Goal: Task Accomplishment & Management: Use online tool/utility

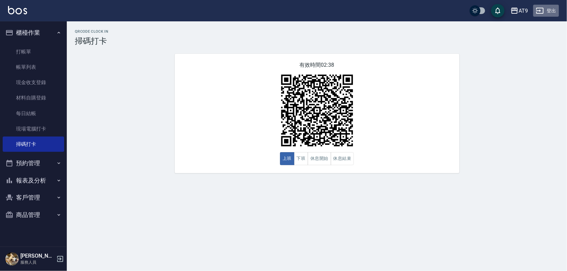
click at [547, 13] on button "登出" at bounding box center [546, 11] width 26 height 12
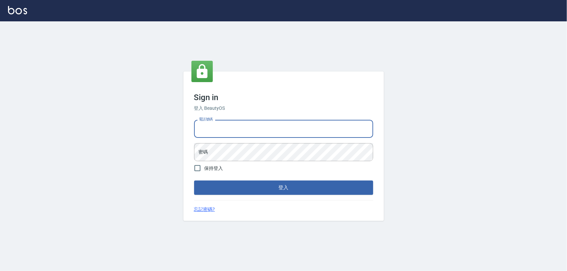
drag, startPoint x: 0, startPoint y: 0, endPoint x: 307, endPoint y: 129, distance: 333.3
click at [307, 129] on input "電話號碼" at bounding box center [283, 129] width 179 height 18
type input "0968065108"
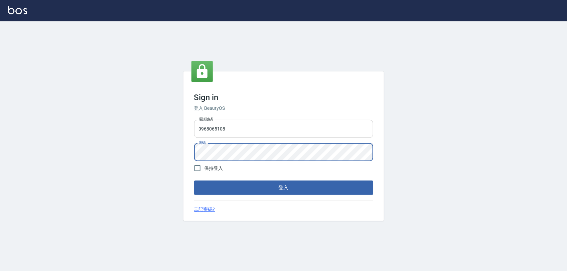
click at [194, 181] on button "登入" at bounding box center [283, 188] width 179 height 14
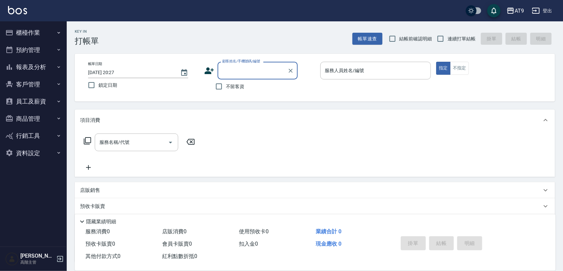
click at [239, 87] on span "不留客資" at bounding box center [235, 86] width 19 height 7
click at [226, 87] on input "不留客資" at bounding box center [219, 86] width 14 height 14
checkbox input "true"
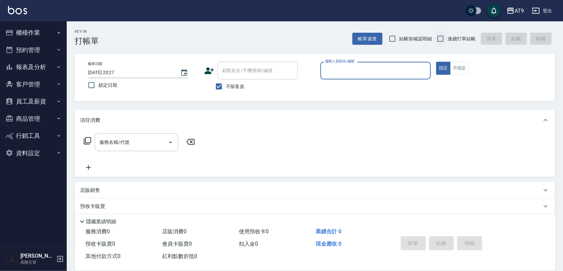
click at [446, 42] on input "連續打單結帳" at bounding box center [441, 39] width 14 height 14
checkbox input "true"
click at [423, 69] on input "服務人員姓名/編號" at bounding box center [376, 71] width 105 height 12
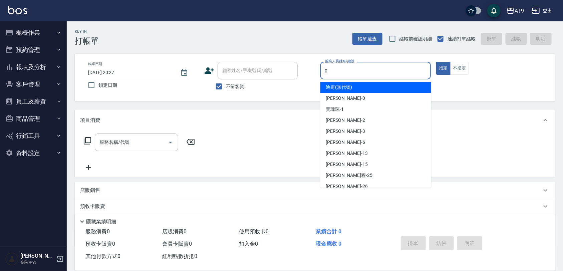
type input "0"
type button "true"
type input "[PERSON_NAME]-0"
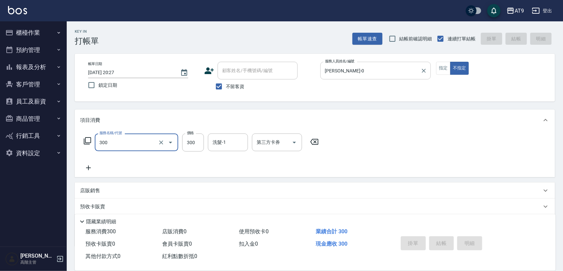
type input "300"
type input "[DATE] 20:28"
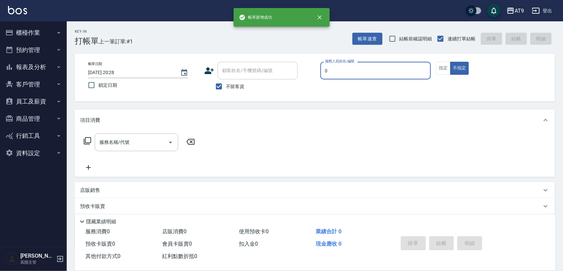
type input "0"
type button "false"
type input "[PERSON_NAME]-0"
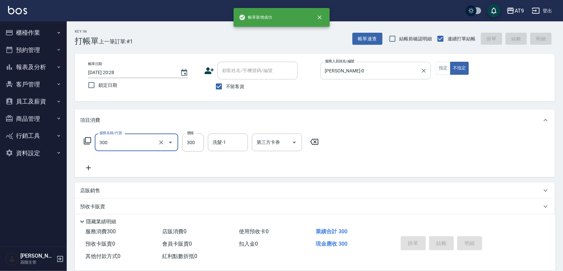
type input "300"
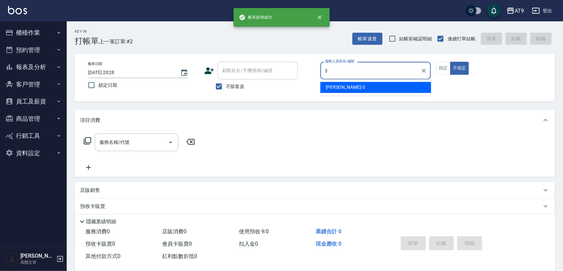
type input "FANNY-3"
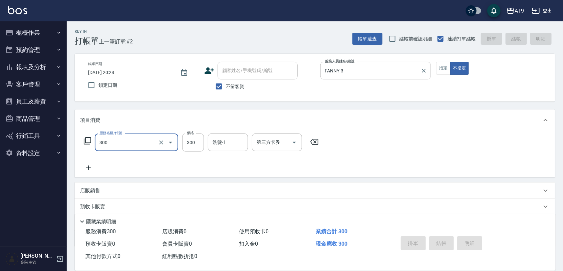
type input "300"
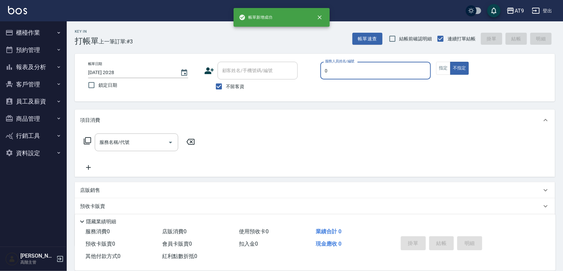
type input "[PERSON_NAME]-0"
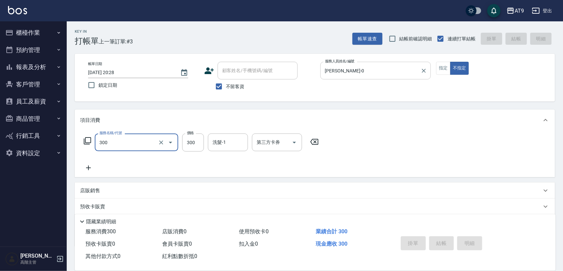
type input "300"
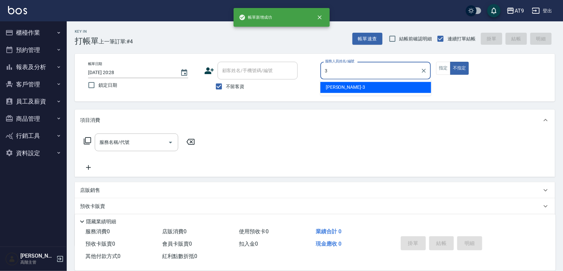
type input "FANNY-3"
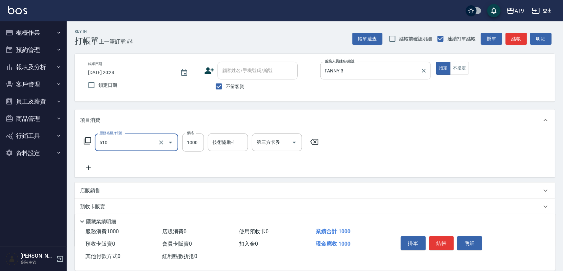
type input "染髮-2(510)"
type input "3380"
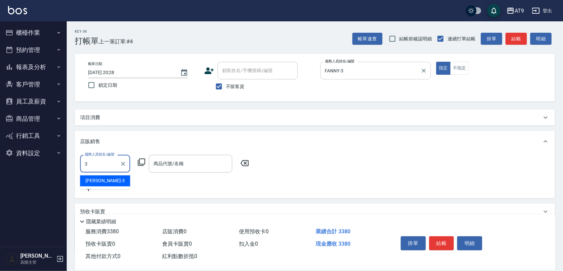
type input "FANNY-3"
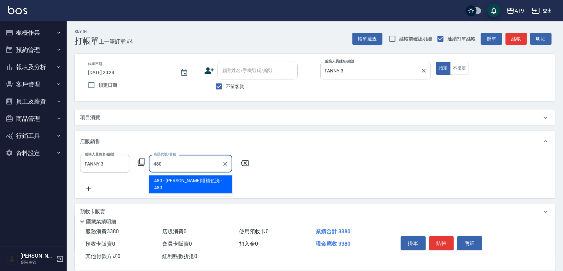
type input "[PERSON_NAME]塔補色洗"
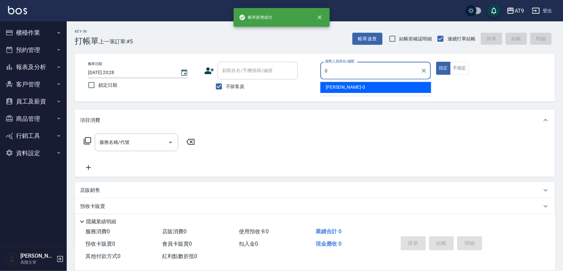
type input "[PERSON_NAME]-0"
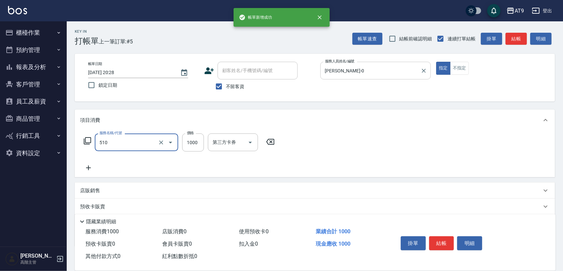
type input "染髮-2(510)"
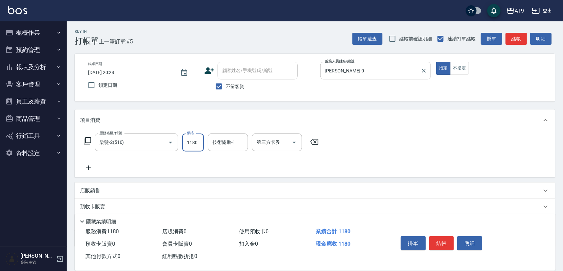
type input "1180"
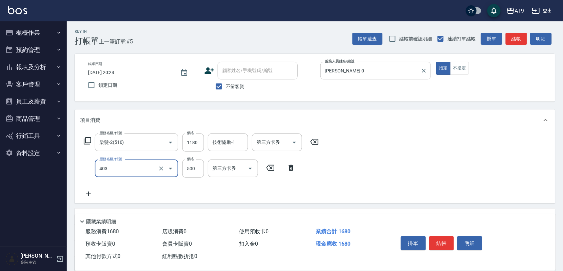
type input "天天護髮(403)"
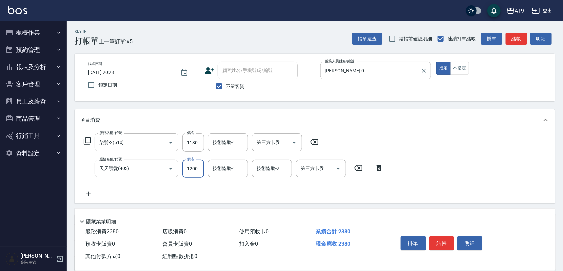
type input "1200"
type input "3"
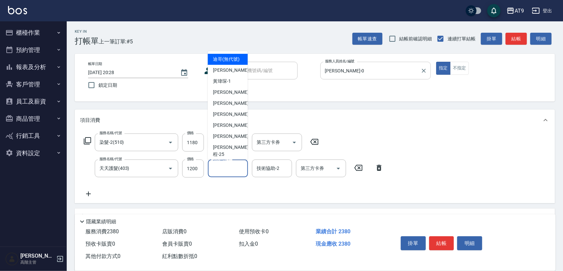
type input "迪哥(無代號)"
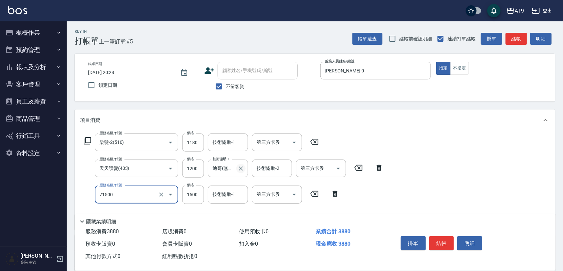
click at [241, 166] on icon "Clear" at bounding box center [241, 168] width 7 height 7
type input "71500"
type input "重整(71500)"
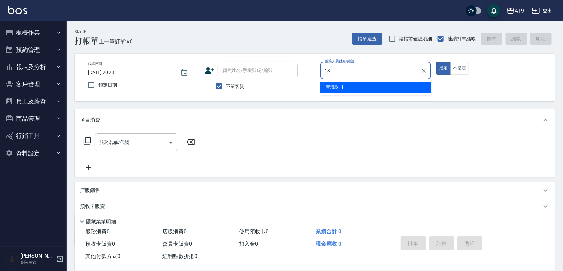
type input "[PERSON_NAME]-13"
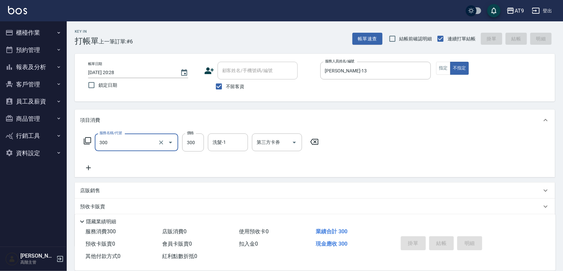
type input "300"
type input "[DATE] 20:29"
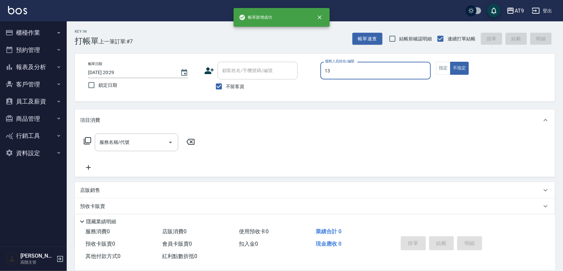
type input "[PERSON_NAME]-13"
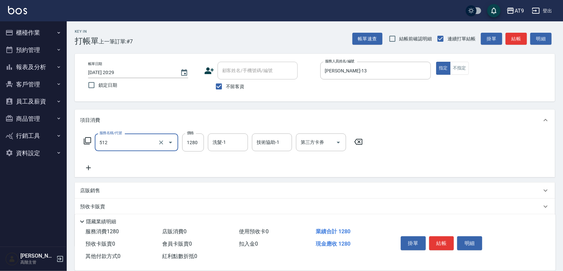
type input "染髮-3(512)"
type input "1380"
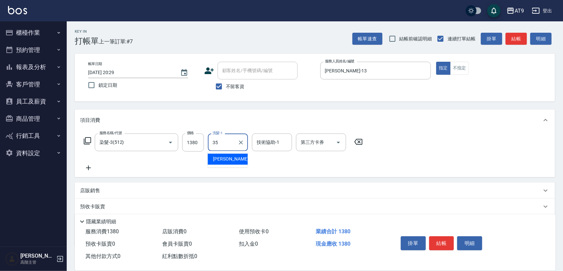
type input "[PERSON_NAME]-35"
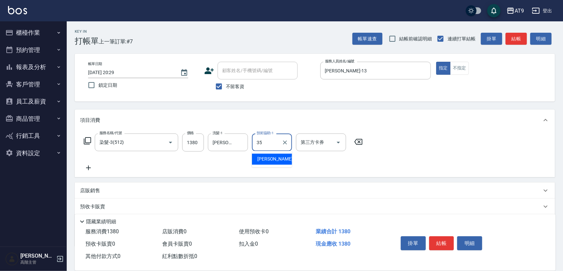
type input "[PERSON_NAME]-35"
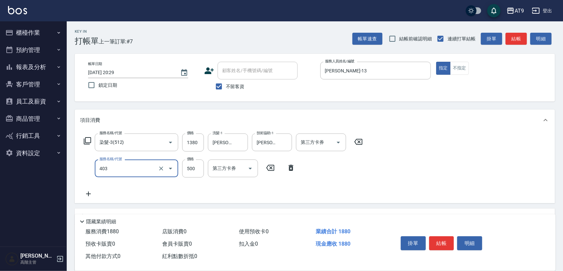
type input "天天護髮(403)"
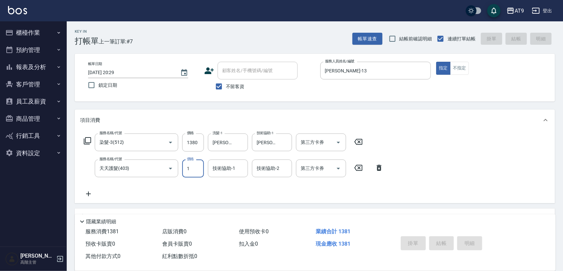
type input "0"
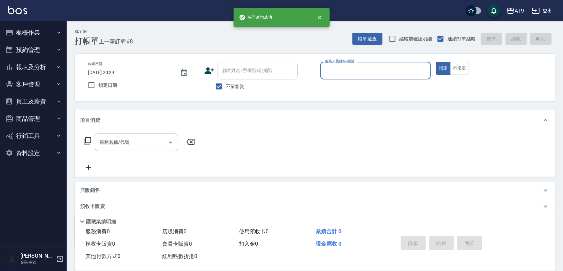
click at [49, 34] on button "櫃檯作業" at bounding box center [33, 32] width 61 height 17
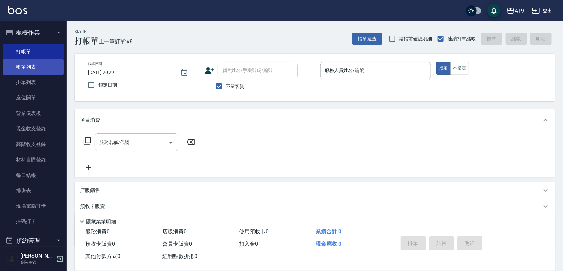
click at [51, 67] on link "帳單列表" at bounding box center [33, 66] width 61 height 15
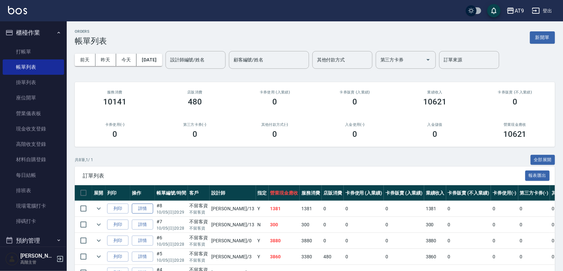
click at [141, 211] on link "詳情" at bounding box center [142, 209] width 21 height 10
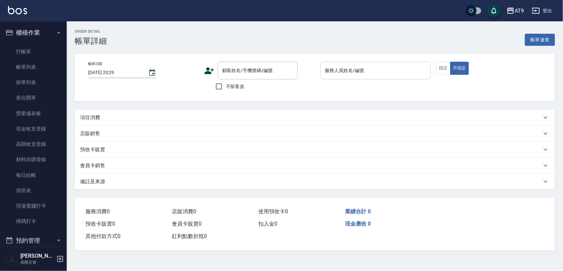
click at [398, 67] on input "服務人員姓名/編號" at bounding box center [376, 71] width 105 height 12
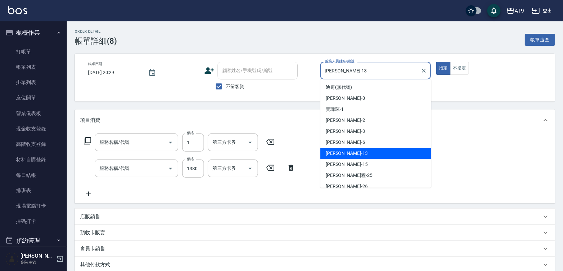
checkbox input "true"
type input "[PERSON_NAME]-13"
type input "天天護髮(403)"
type input "染髮-3(512)"
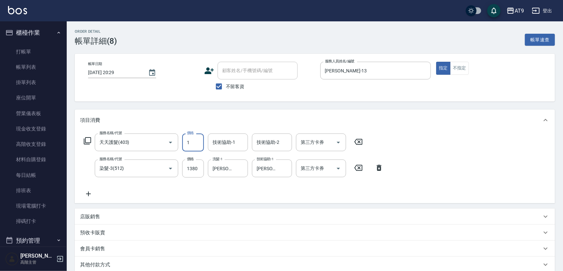
click at [186, 143] on input "1" at bounding box center [193, 143] width 22 height 18
type input "2000"
type input "[PERSON_NAME]-35"
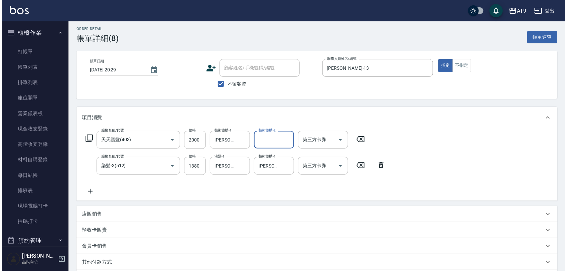
scroll to position [89, 0]
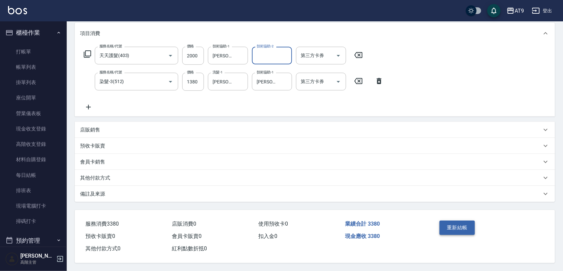
click at [457, 232] on button "重新結帳" at bounding box center [457, 228] width 35 height 14
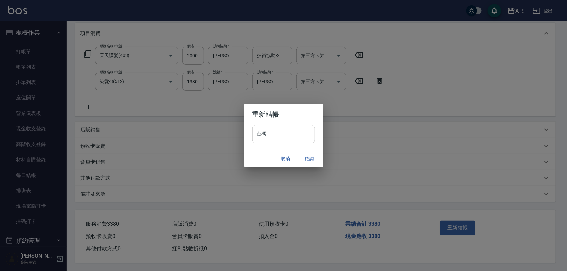
click at [299, 141] on input "密碼" at bounding box center [283, 134] width 63 height 18
type input "*"
drag, startPoint x: 299, startPoint y: 141, endPoint x: 255, endPoint y: 144, distance: 44.5
click at [255, 144] on div "密碼 * 密碼" at bounding box center [283, 137] width 79 height 25
paste input "*******"
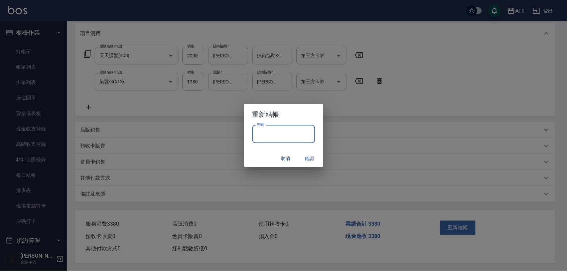
type input "*******"
click at [311, 157] on button "確認" at bounding box center [309, 159] width 21 height 12
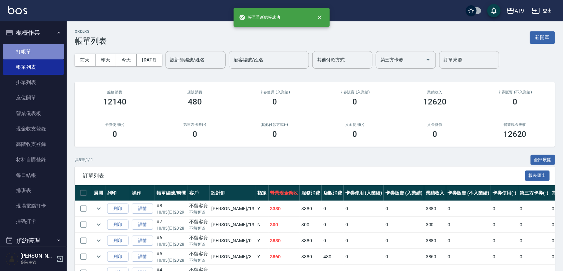
click at [39, 47] on link "打帳單" at bounding box center [33, 51] width 61 height 15
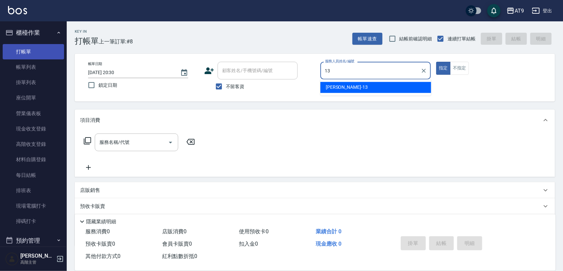
type input "[PERSON_NAME]-13"
type button "true"
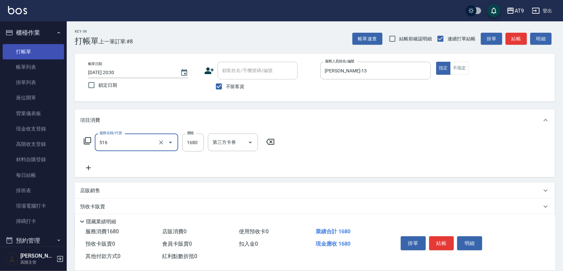
type input "染髮(516)"
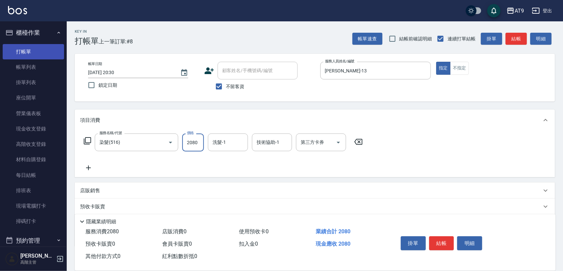
type input "2080"
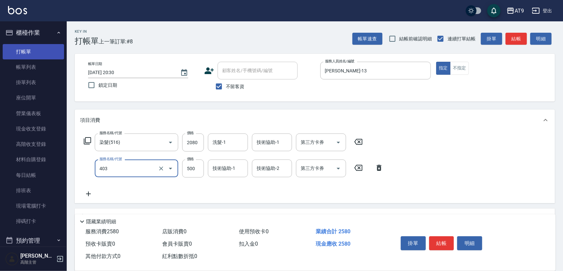
type input "天天護髮(403)"
type input "1400"
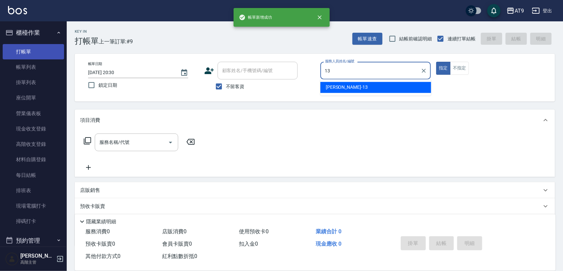
type input "[PERSON_NAME]-13"
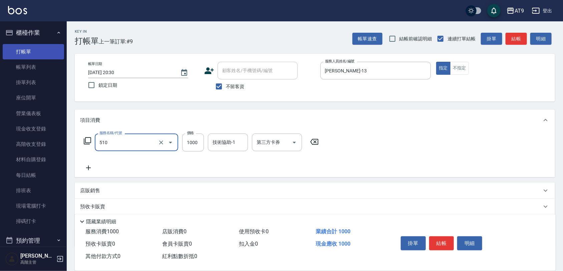
type input "染髮-2(510)"
type input "1880"
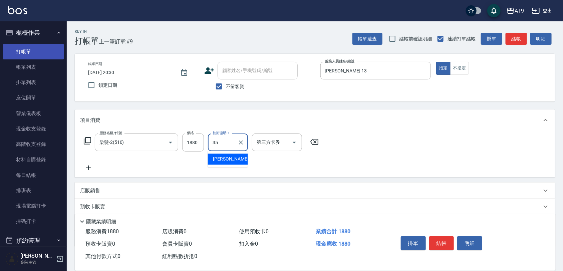
type input "[PERSON_NAME]-35"
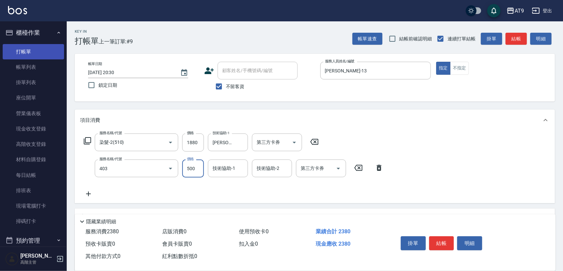
type input "天天護髮(403)"
type input "2000"
type input "[PERSON_NAME]-35"
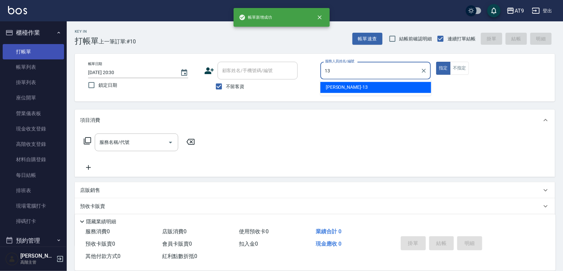
type input "[PERSON_NAME]-13"
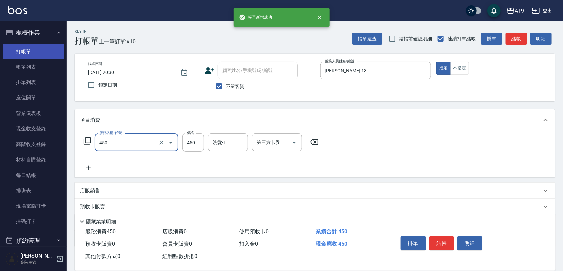
type input "SC450(450)"
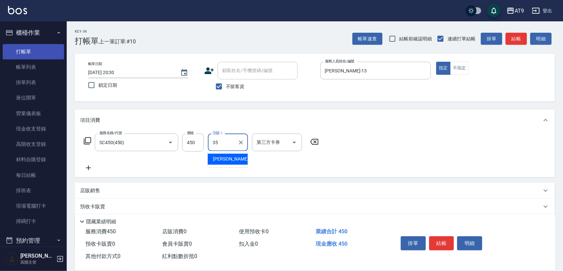
type input "[PERSON_NAME]-35"
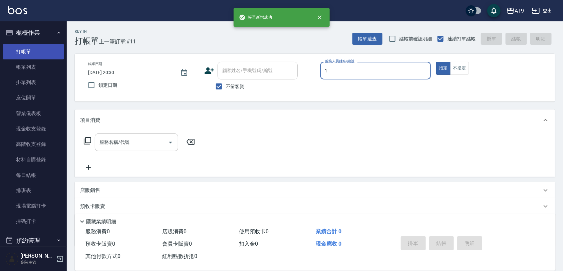
type input "[PERSON_NAME]-1"
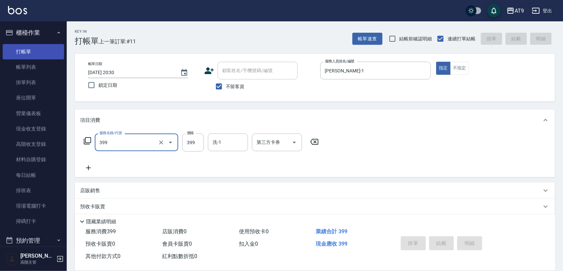
type input "399"
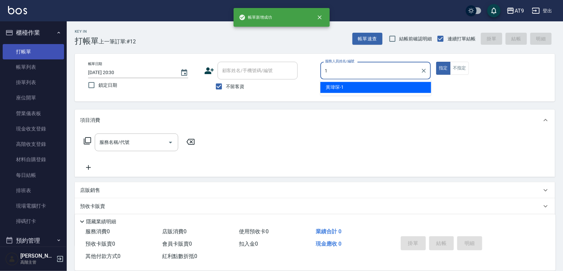
type input "[PERSON_NAME]-1"
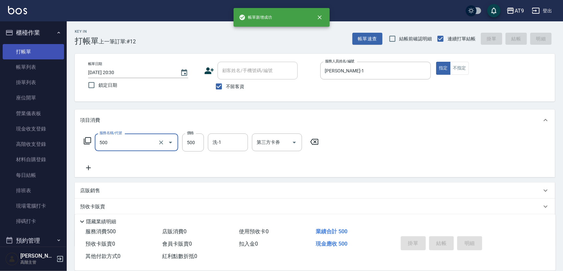
type input "500"
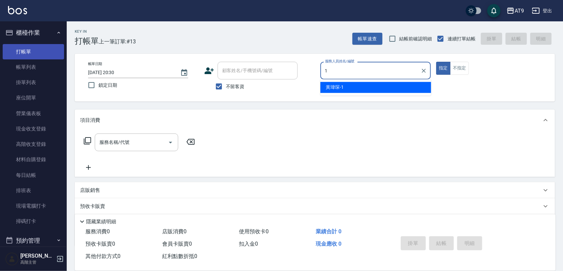
type input "[PERSON_NAME]-1"
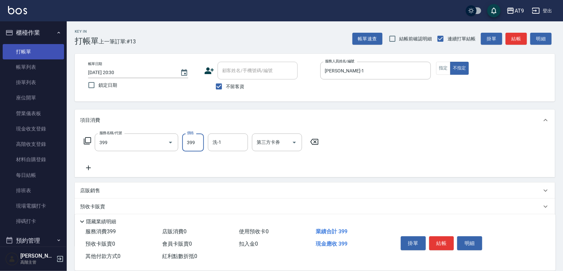
type input "海鹽SPA洗(399)"
type input "499"
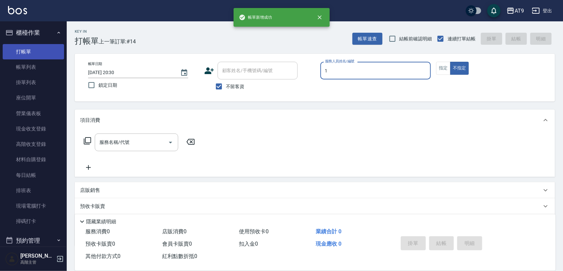
type input "1"
type button "false"
type input "[PERSON_NAME]-1"
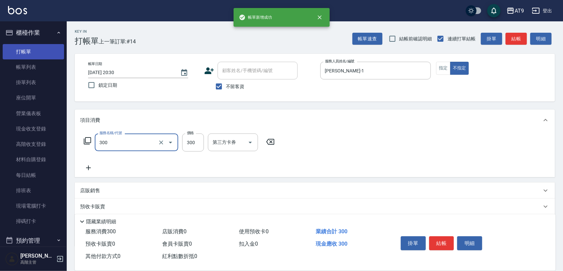
type input "SC300(300)"
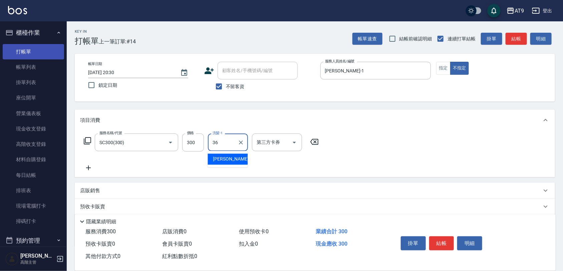
type input "[PERSON_NAME]-36"
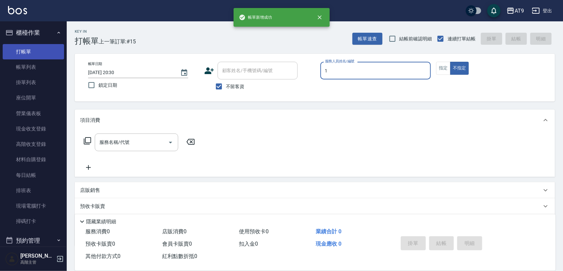
type input "[PERSON_NAME]-1"
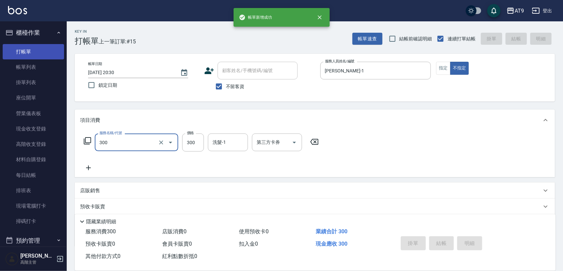
type input "300"
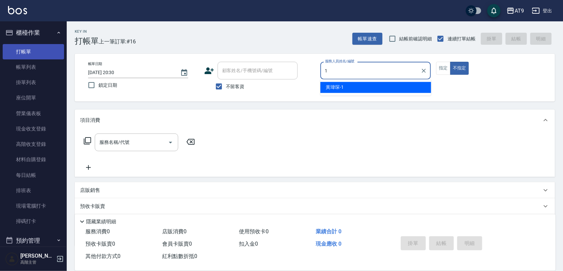
type input "[PERSON_NAME]-1"
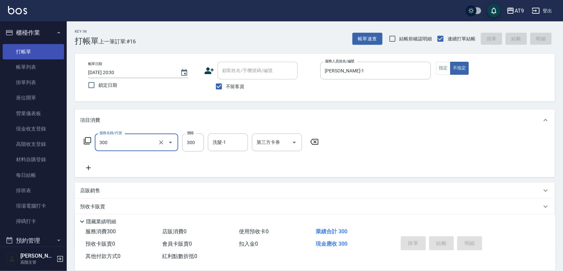
type input "300"
type input "[DATE] 20:31"
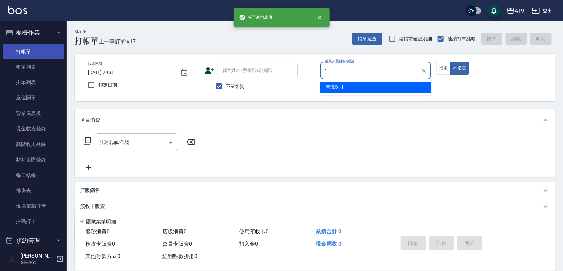
type input "[PERSON_NAME]-1"
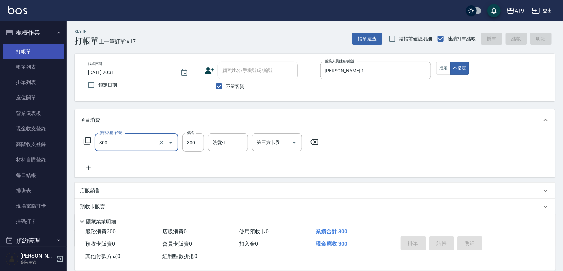
type input "300"
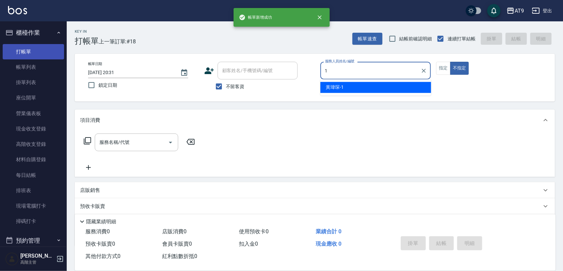
type input "[PERSON_NAME]-1"
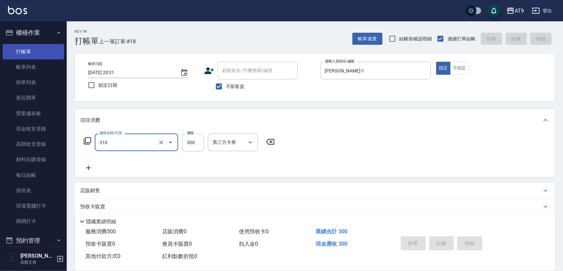
type input "310"
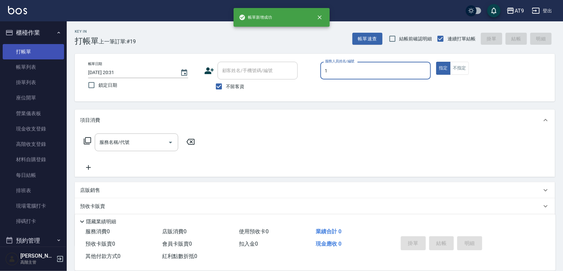
type input "[PERSON_NAME]-1"
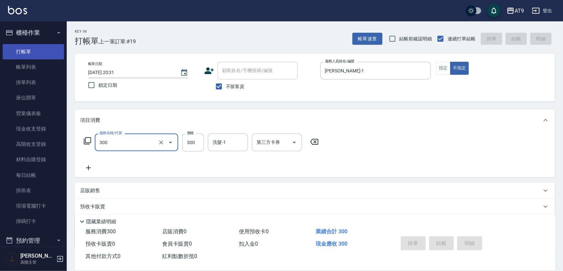
type input "300"
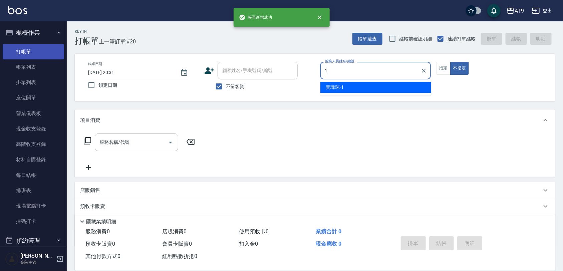
type input "[PERSON_NAME]-1"
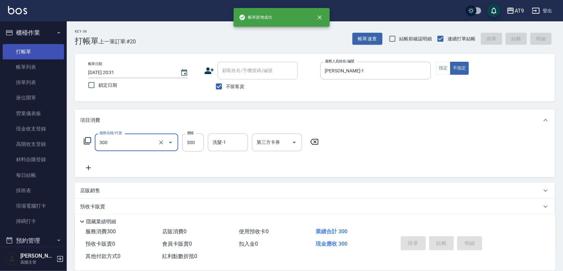
type input "300"
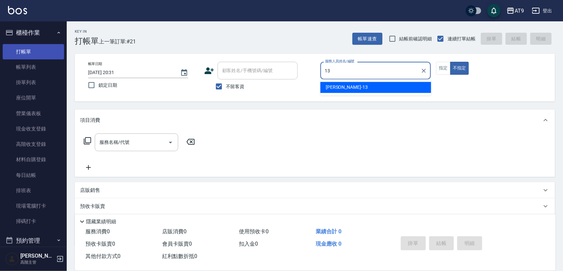
type input "[PERSON_NAME]-13"
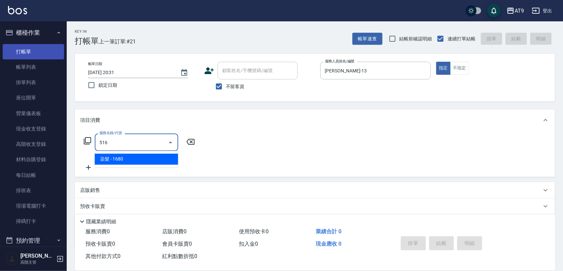
type input "染髮(516)"
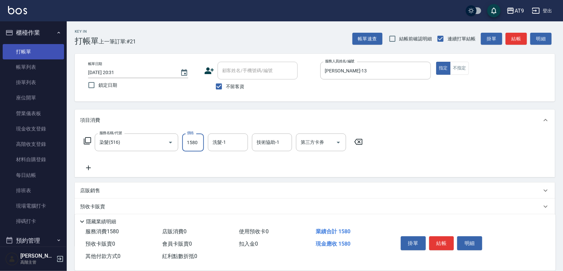
type input "1580"
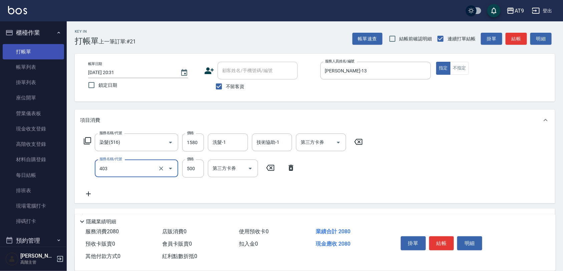
type input "天天護髮(403)"
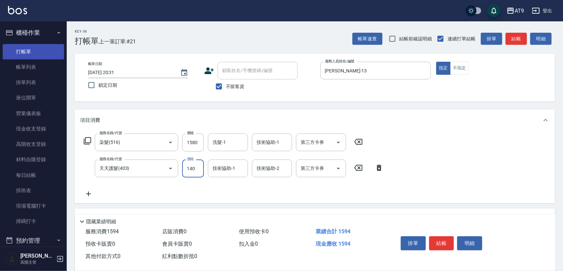
type input "1400"
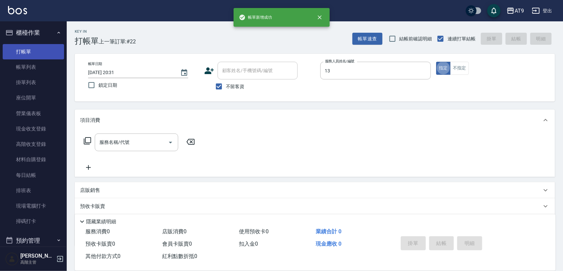
type input "[PERSON_NAME]-13"
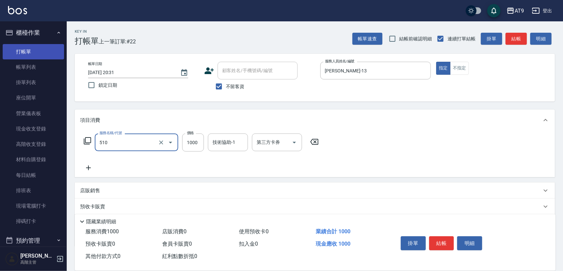
type input "染髮-2(510)"
type input "1400"
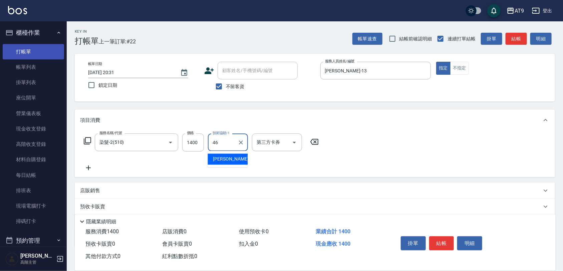
type input "[PERSON_NAME]-46"
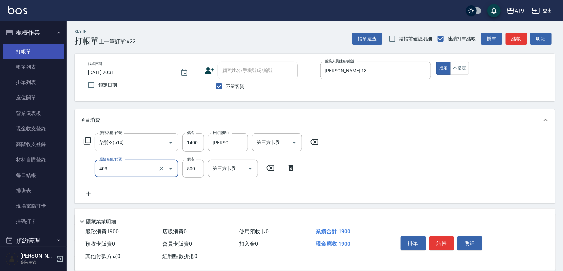
type input "天天護髮(403)"
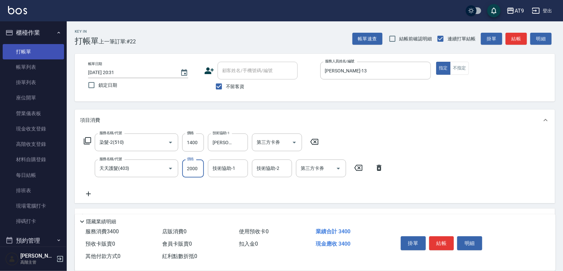
type input "2000"
type input "[PERSON_NAME]-46"
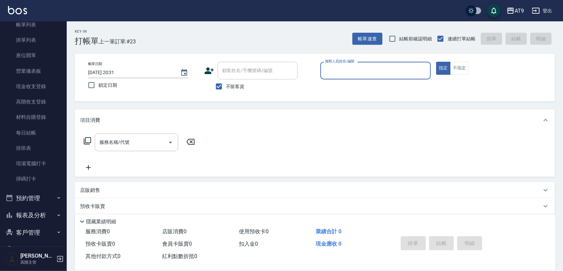
scroll to position [114, 0]
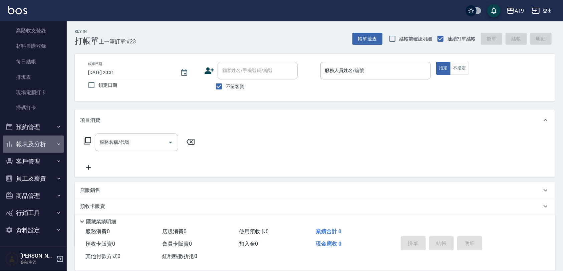
click at [35, 138] on button "報表及分析" at bounding box center [33, 144] width 61 height 17
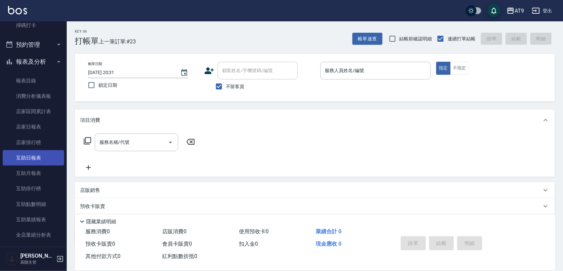
scroll to position [197, 0]
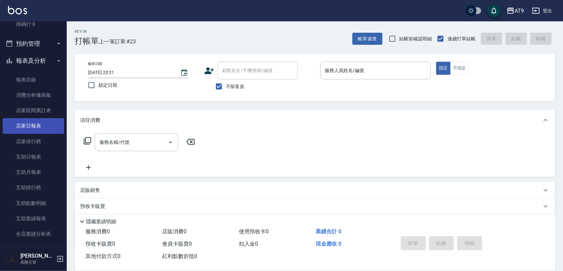
click at [36, 125] on link "店家日報表" at bounding box center [33, 125] width 61 height 15
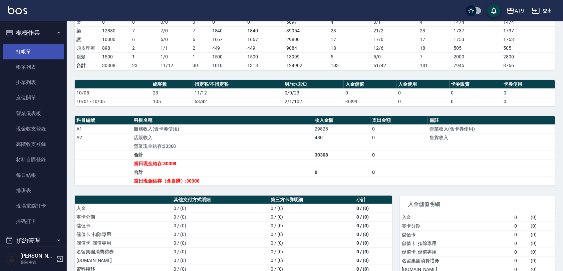
click at [38, 55] on link "打帳單" at bounding box center [33, 51] width 61 height 15
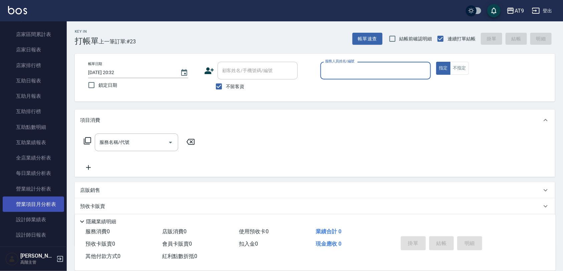
scroll to position [334, 0]
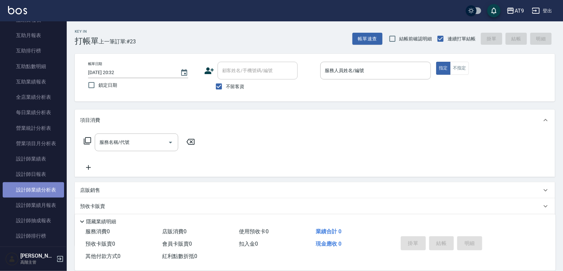
click at [44, 183] on link "設計師業績分析表" at bounding box center [33, 189] width 61 height 15
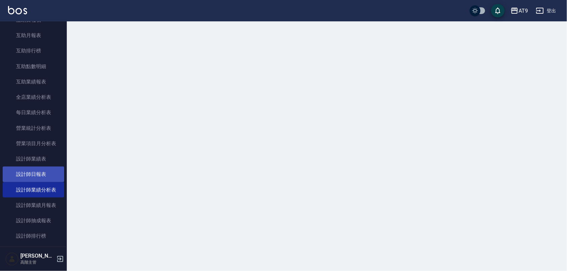
click at [48, 169] on link "設計師日報表" at bounding box center [33, 174] width 61 height 15
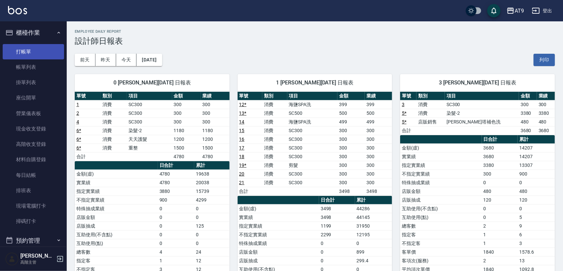
click at [40, 49] on link "打帳單" at bounding box center [33, 51] width 61 height 15
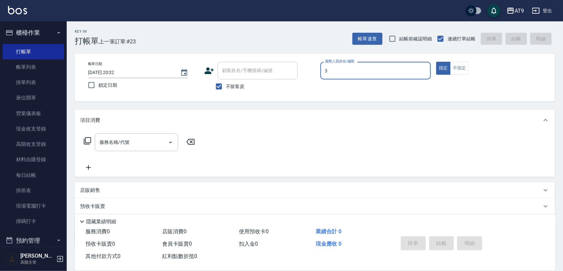
type input "FANNY-3"
type button "true"
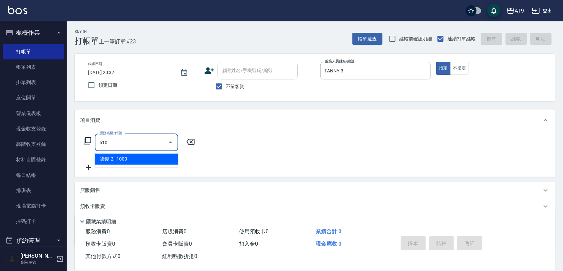
type input "染髮-2(510)"
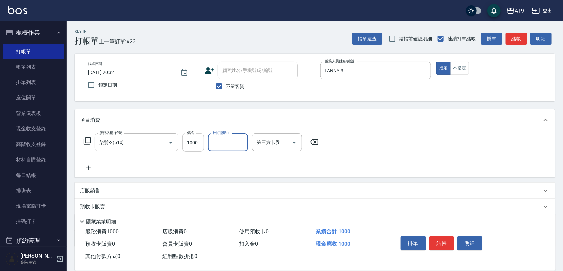
click at [196, 141] on input "1000" at bounding box center [193, 143] width 22 height 18
type input "1180"
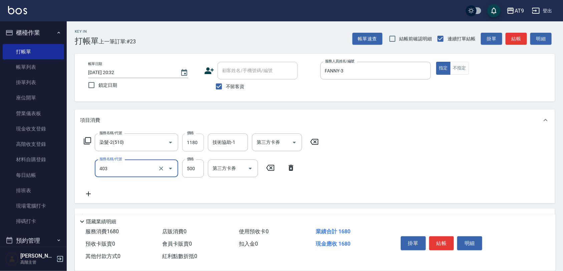
type input "天天護髮(403)"
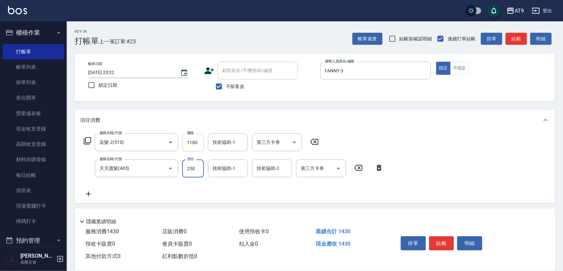
type input "2500"
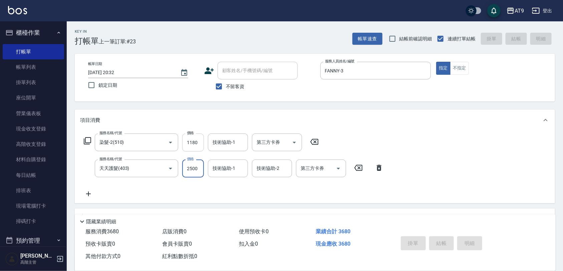
type input "[DATE] 20:33"
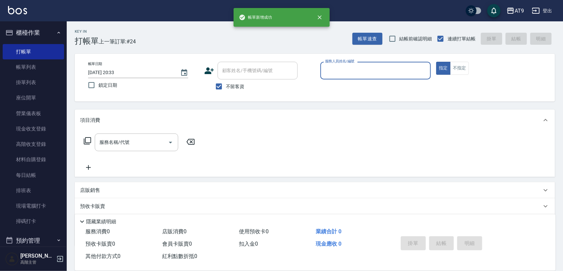
scroll to position [125, 0]
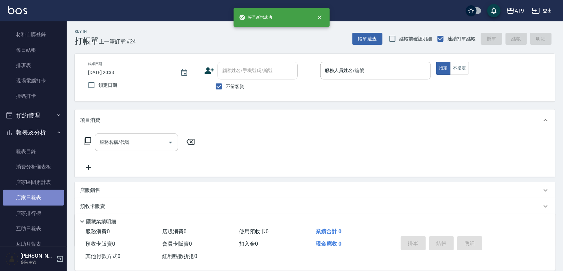
click at [46, 196] on link "店家日報表" at bounding box center [33, 197] width 61 height 15
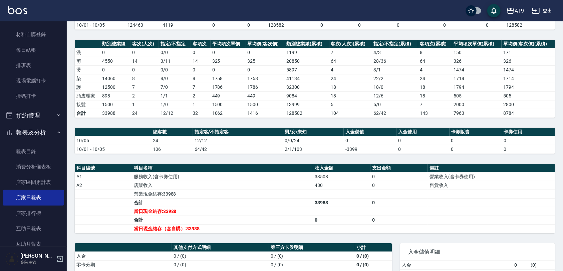
scroll to position [83, 0]
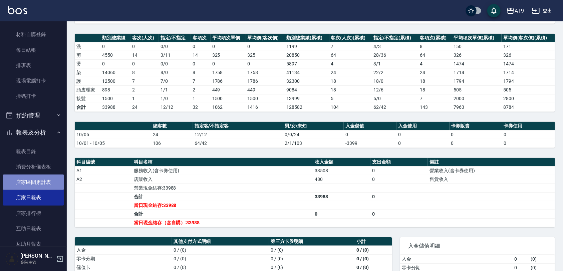
click at [40, 183] on link "店家區間累計表" at bounding box center [33, 182] width 61 height 15
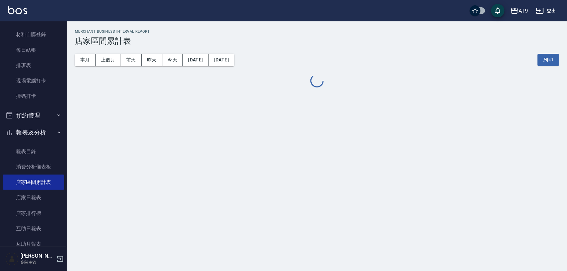
click at [198, 64] on button "[DATE]" at bounding box center [196, 60] width 26 height 12
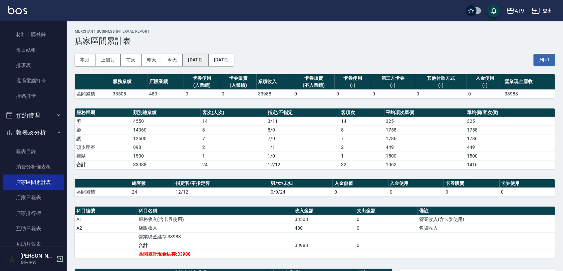
click at [208, 56] on button "[DATE]" at bounding box center [196, 60] width 26 height 12
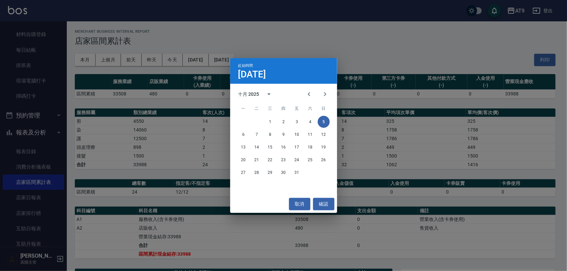
click at [259, 121] on div "1 2 3 4 5" at bounding box center [283, 122] width 107 height 12
click at [264, 121] on button "1" at bounding box center [270, 122] width 12 height 12
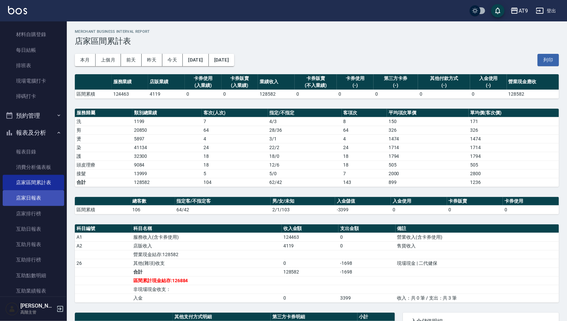
click at [53, 193] on link "店家日報表" at bounding box center [33, 197] width 61 height 15
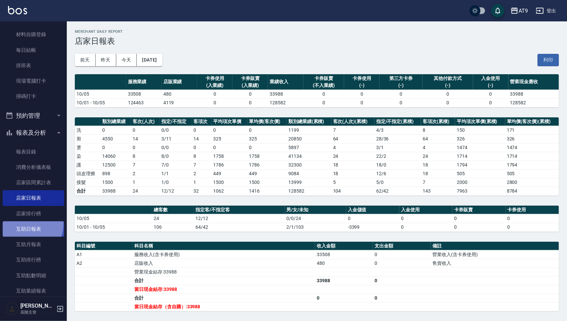
click at [19, 223] on link "互助日報表" at bounding box center [33, 228] width 61 height 15
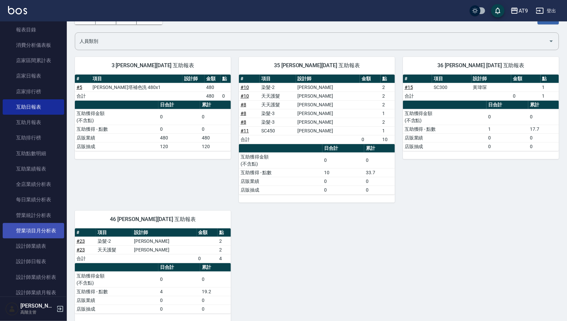
scroll to position [250, 0]
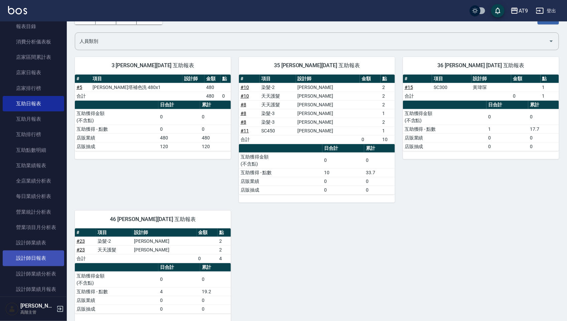
click at [52, 250] on link "設計師日報表" at bounding box center [33, 257] width 61 height 15
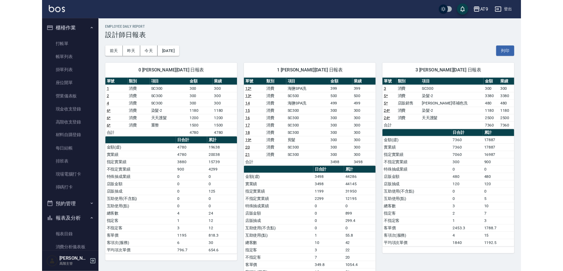
scroll to position [83, 0]
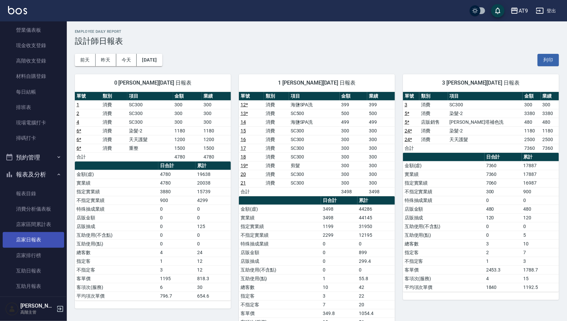
click at [48, 234] on link "店家日報表" at bounding box center [33, 239] width 61 height 15
